Goal: Task Accomplishment & Management: Complete application form

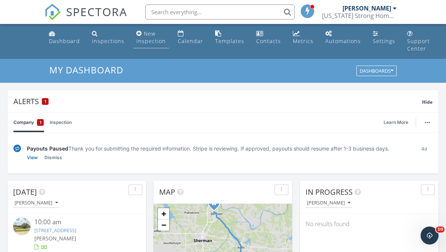
click at [144, 41] on div "New Inspection" at bounding box center [151, 37] width 30 height 15
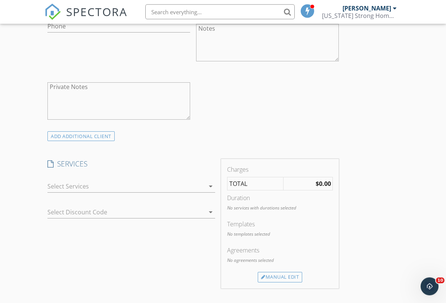
scroll to position [341, 0]
click at [210, 184] on icon "arrow_drop_down" at bounding box center [210, 186] width 9 height 9
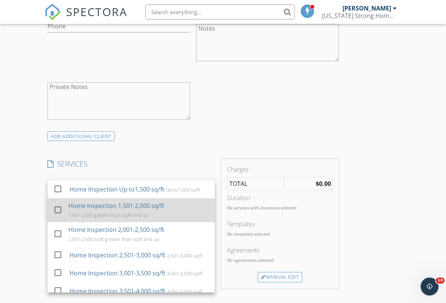
click at [57, 208] on div at bounding box center [58, 209] width 13 height 13
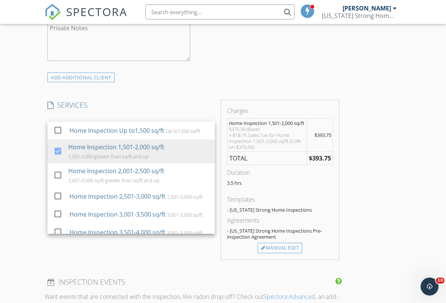
scroll to position [411, 0]
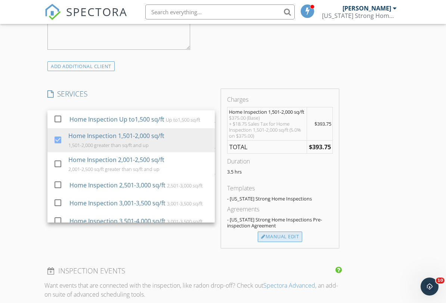
click at [286, 242] on div "Manual Edit" at bounding box center [280, 236] width 44 height 10
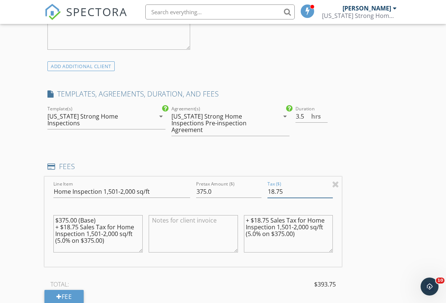
click at [293, 185] on input "18.75" at bounding box center [300, 191] width 65 height 12
type input "1"
type input "0"
click at [247, 215] on textarea "+ $18.75 Sales Tax for Home Inspection 1,501-2,000 sq/ft (5.0% on $375.00)" at bounding box center [288, 233] width 89 height 37
click at [246, 215] on textarea "+ $18.75 Sales Tax for Home Inspection 1,501-2,000 sq/ft (5.0% on $375.00)" at bounding box center [288, 233] width 89 height 37
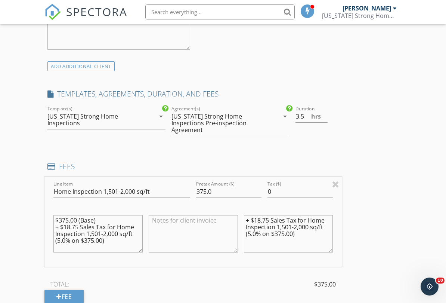
click at [246, 215] on textarea "+ $18.75 Sales Tax for Home Inspection 1,501-2,000 sq/ft (5.0% on $375.00)" at bounding box center [288, 233] width 89 height 37
click at [114, 238] on textarea "$375.00 (Base) + $18.75 Sales Tax for Home Inspection 1,501-2,000 sq/ft (5.0% o…" at bounding box center [97, 233] width 89 height 37
click at [109, 230] on textarea "$375.00 (Base) + $18.75 Sales Tax for Home Inspection 1,501-2,000 sq/ft (5.0% o…" at bounding box center [97, 233] width 89 height 37
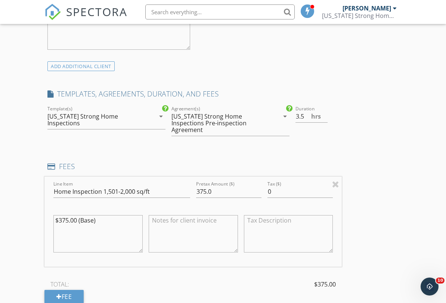
click at [104, 215] on textarea "$375.00 (Base)" at bounding box center [97, 233] width 89 height 37
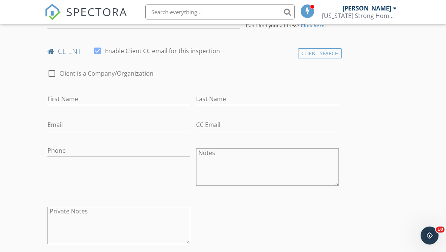
scroll to position [216, 0]
type textarea "$375.00 (Base)"
click at [87, 97] on input "First Name" at bounding box center [118, 99] width 143 height 12
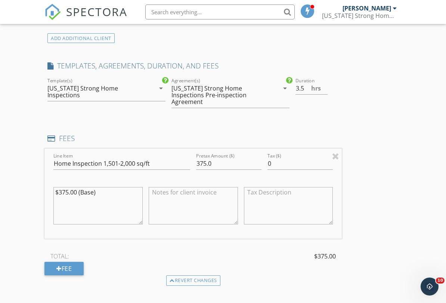
scroll to position [463, 0]
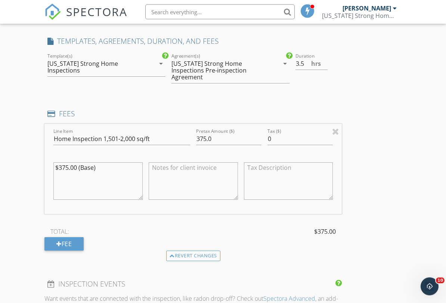
click at [118, 167] on textarea "$375.00 (Base)" at bounding box center [97, 181] width 89 height 37
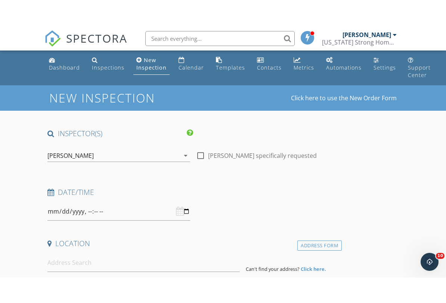
scroll to position [38, 0]
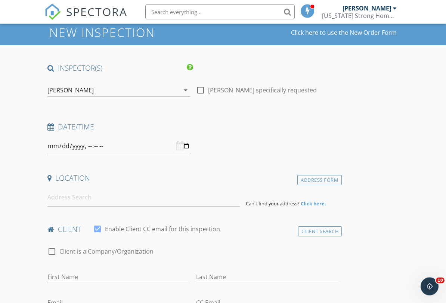
click at [208, 82] on div "check_box_outline_blank Casey Clifford specifically requested" at bounding box center [267, 91] width 149 height 26
click at [201, 95] on div at bounding box center [200, 90] width 13 height 13
checkbox input "true"
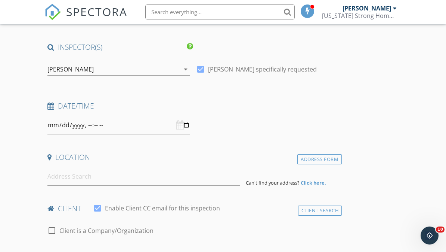
scroll to position [59, 0]
